Goal: Transaction & Acquisition: Book appointment/travel/reservation

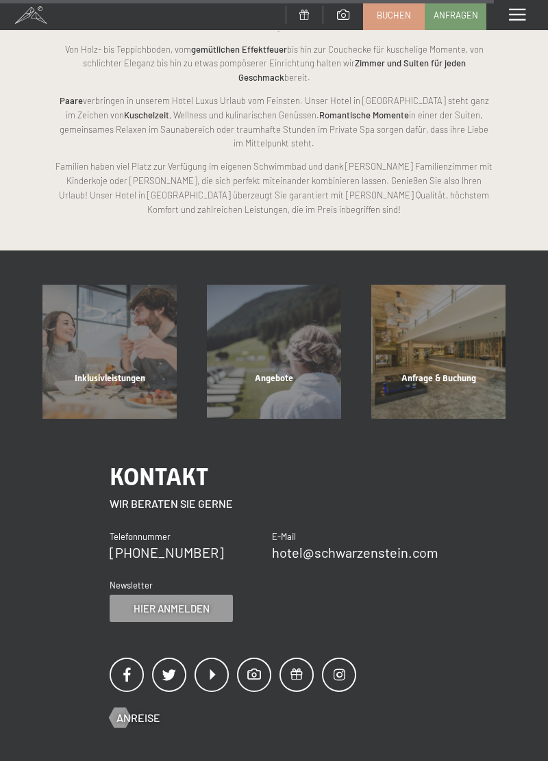
scroll to position [2389, 0]
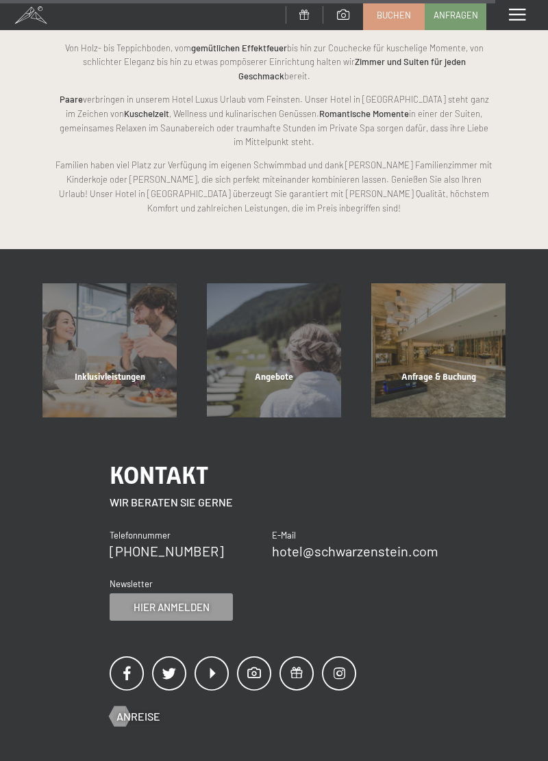
click at [303, 371] on div "Angebote" at bounding box center [274, 394] width 164 height 47
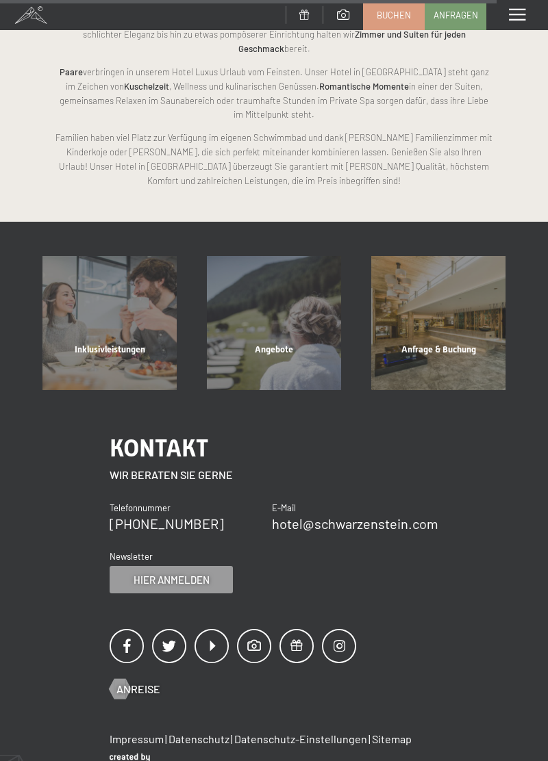
scroll to position [2454, 0]
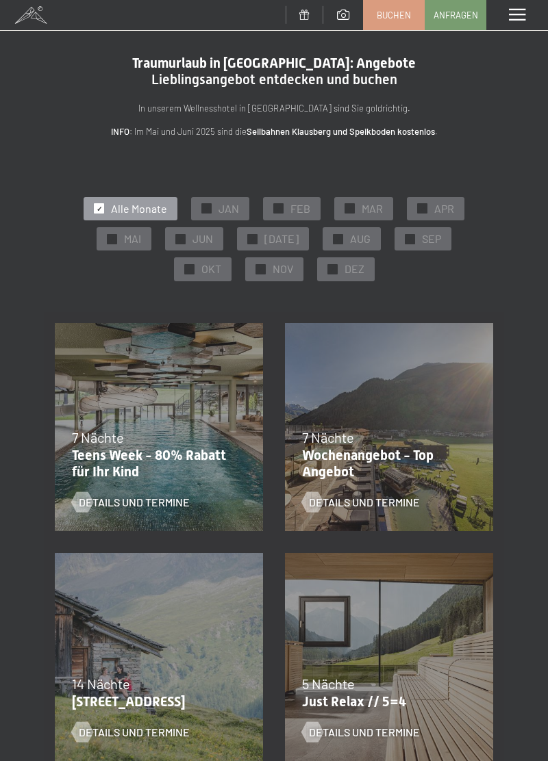
click at [422, 242] on span "SEP" at bounding box center [431, 238] width 19 height 15
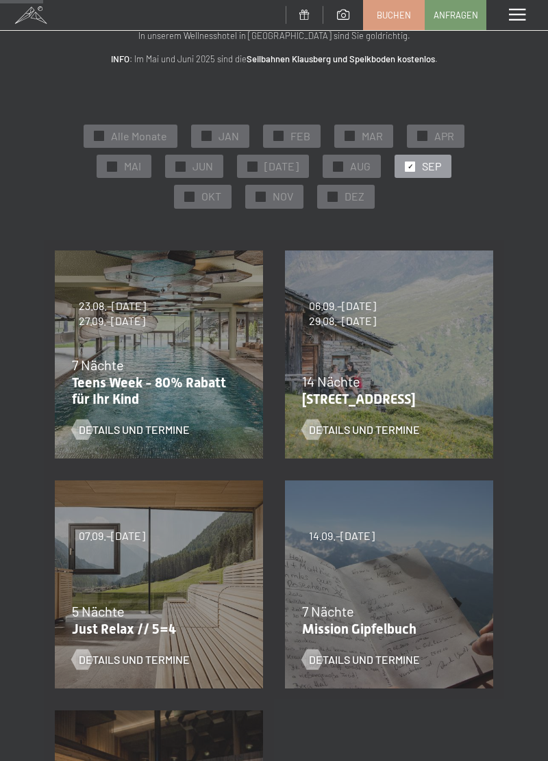
scroll to position [69, 0]
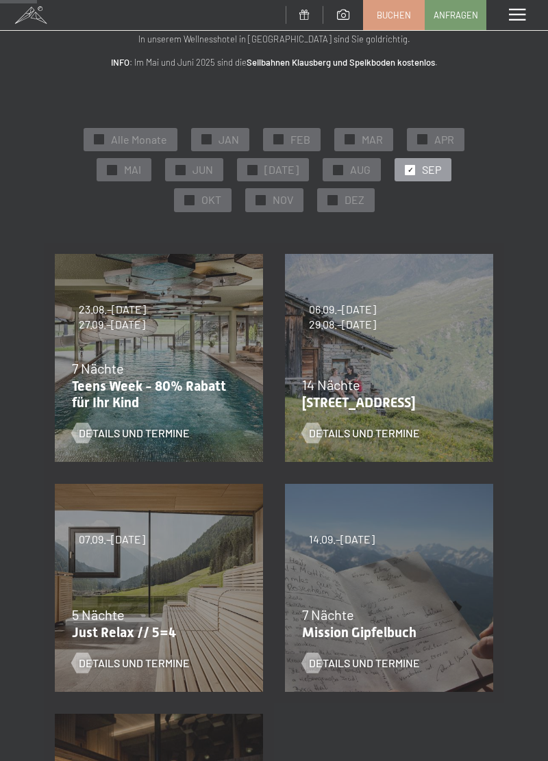
click at [221, 192] on span "OKT" at bounding box center [211, 199] width 20 height 15
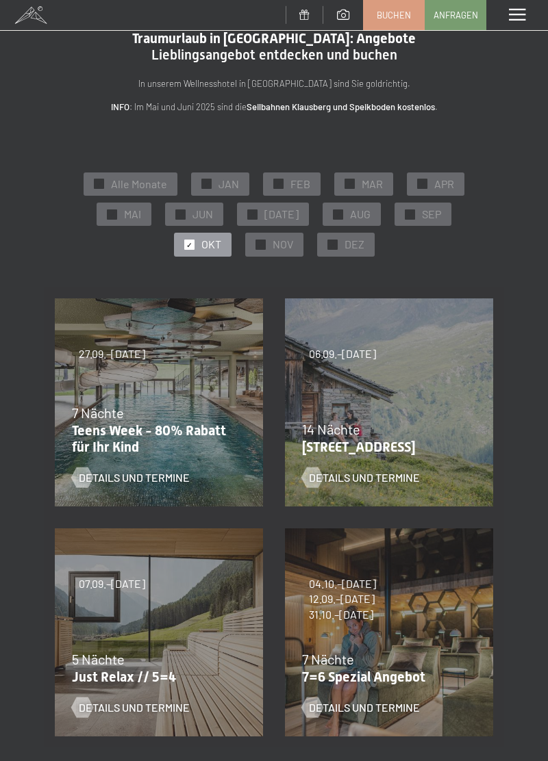
scroll to position [0, 0]
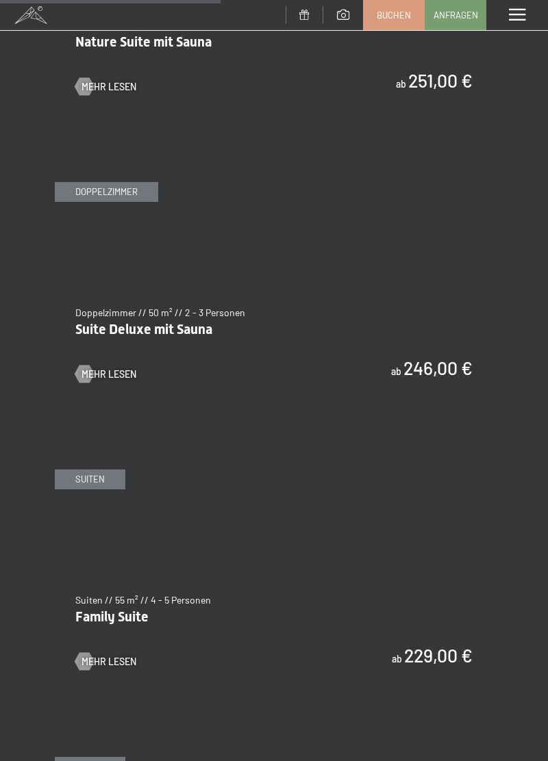
scroll to position [2055, 0]
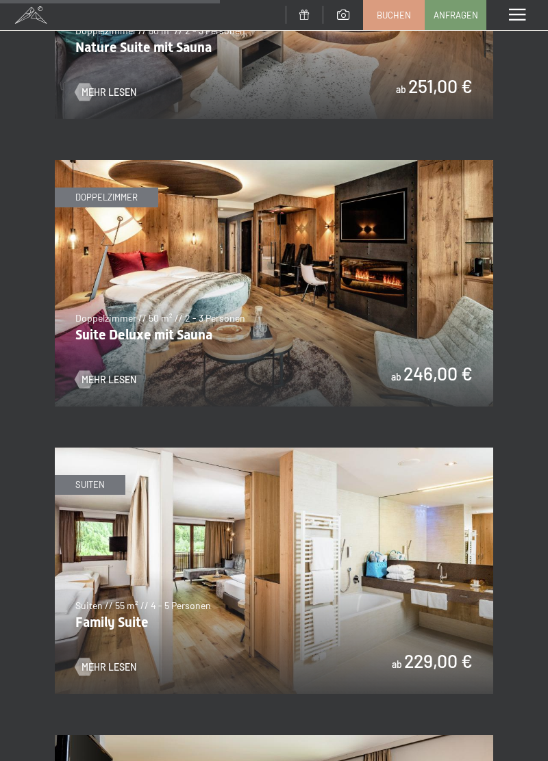
click at [110, 373] on span "Mehr Lesen" at bounding box center [108, 380] width 55 height 14
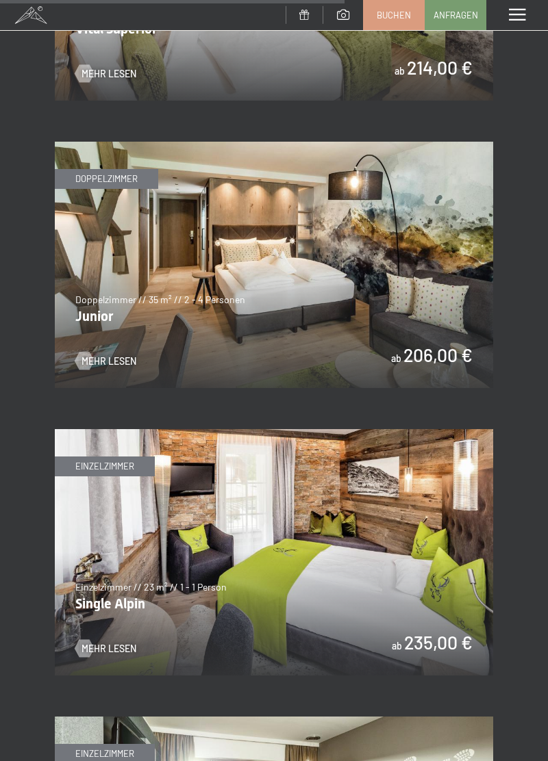
scroll to position [3227, 0]
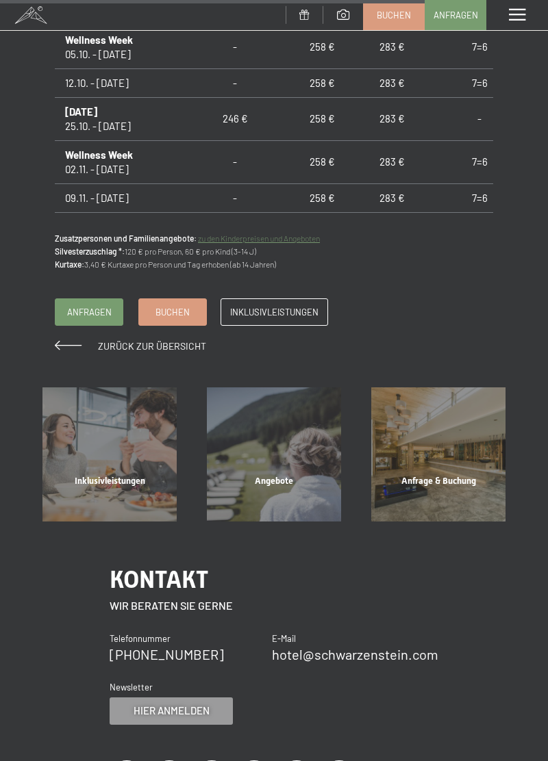
scroll to position [1308, 0]
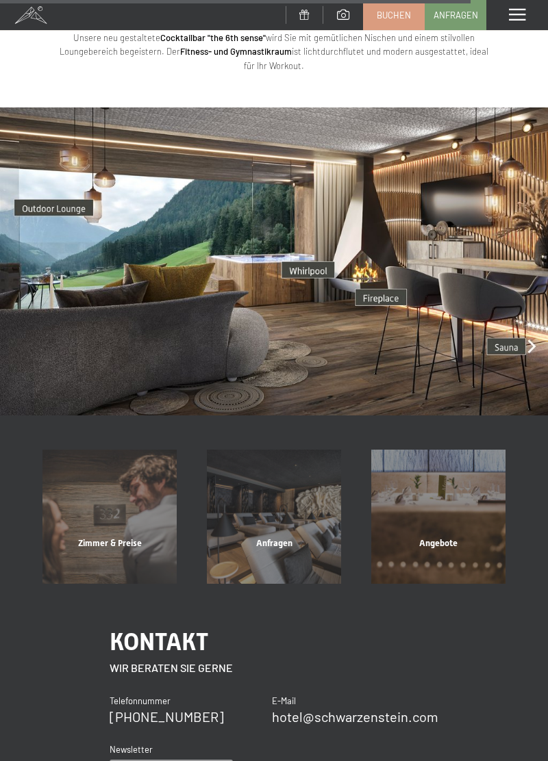
scroll to position [2592, 0]
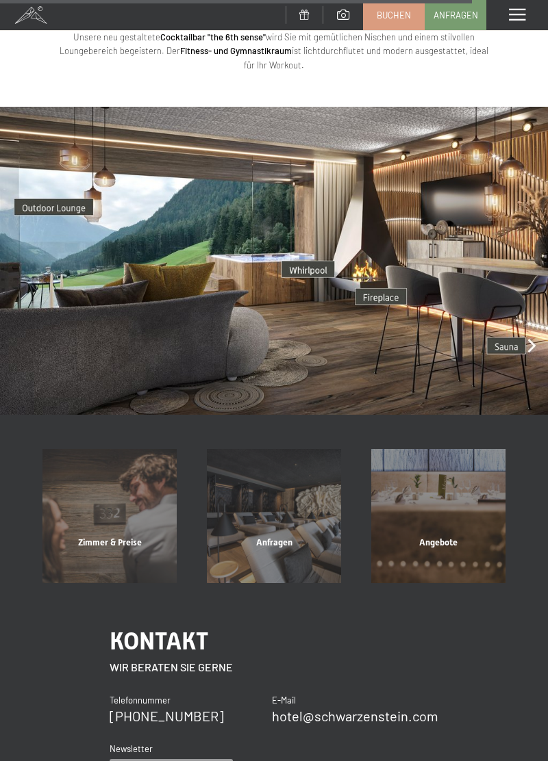
click at [444, 537] on div "Angebote" at bounding box center [438, 560] width 164 height 47
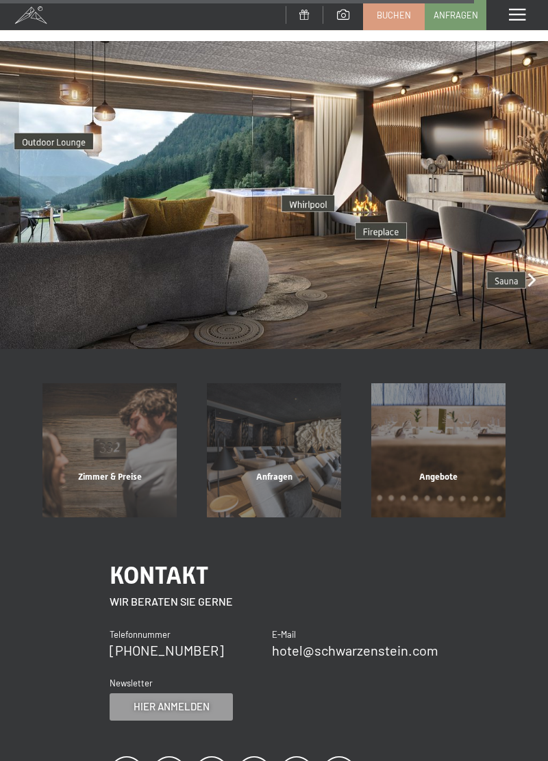
scroll to position [2672, 0]
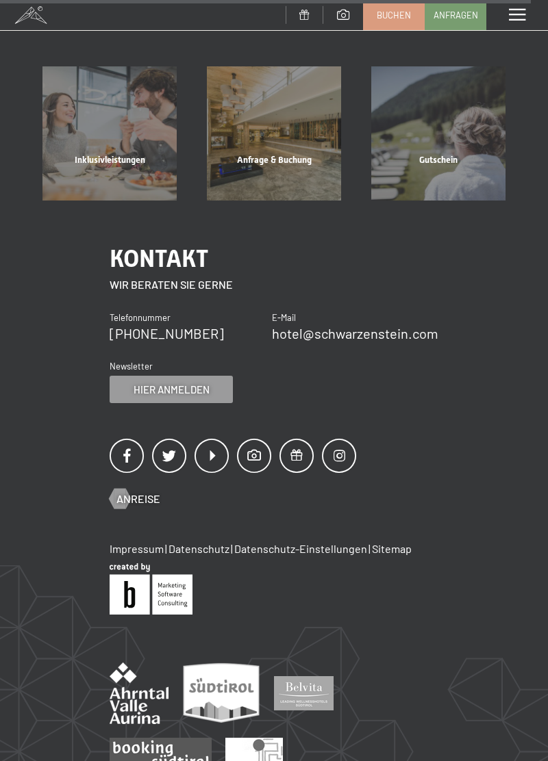
scroll to position [1988, 0]
